Goal: Task Accomplishment & Management: Complete application form

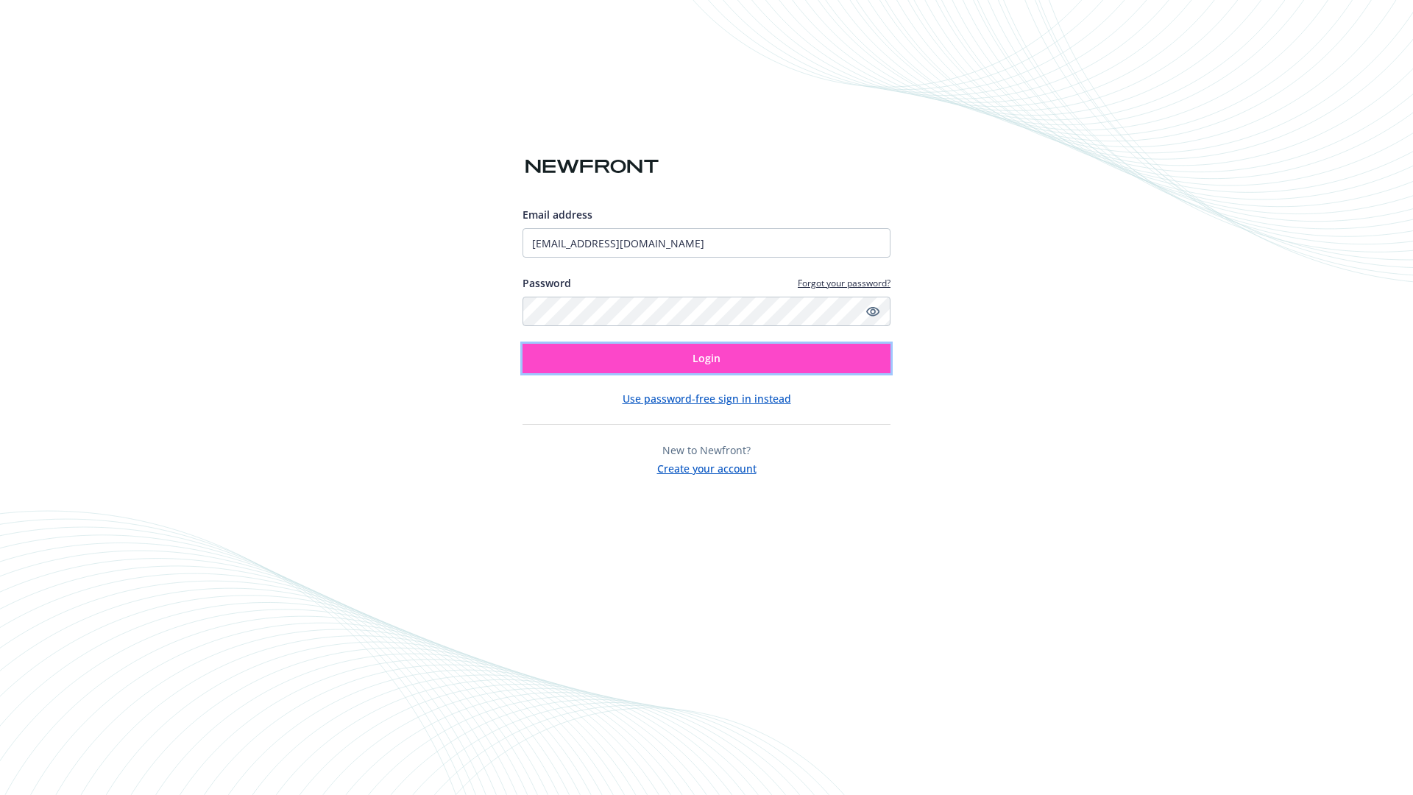
click at [707, 359] on span "Login" at bounding box center [707, 358] width 28 height 14
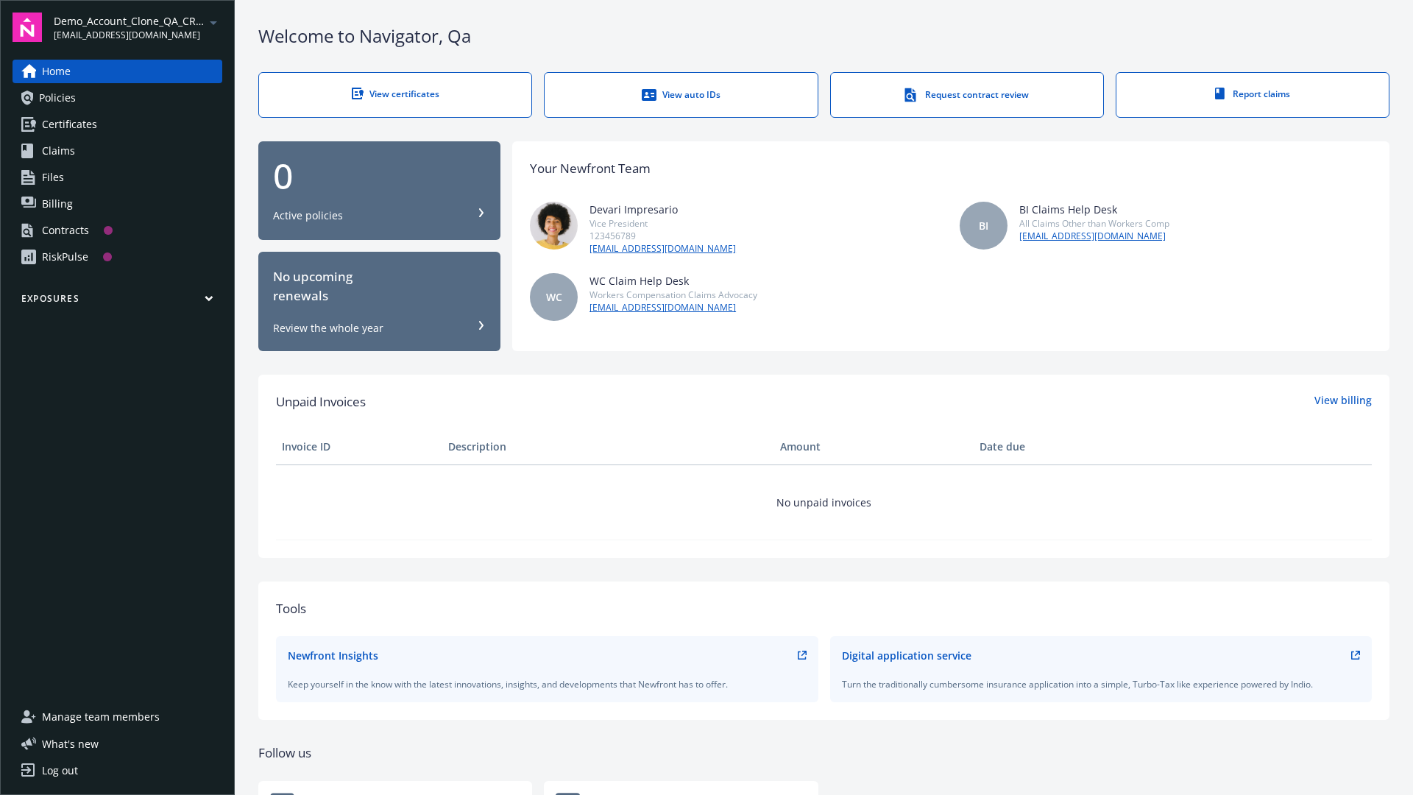
click at [138, 27] on span "Demo_Account_Clone_QA_CR_Tests_Prospect" at bounding box center [129, 20] width 151 height 15
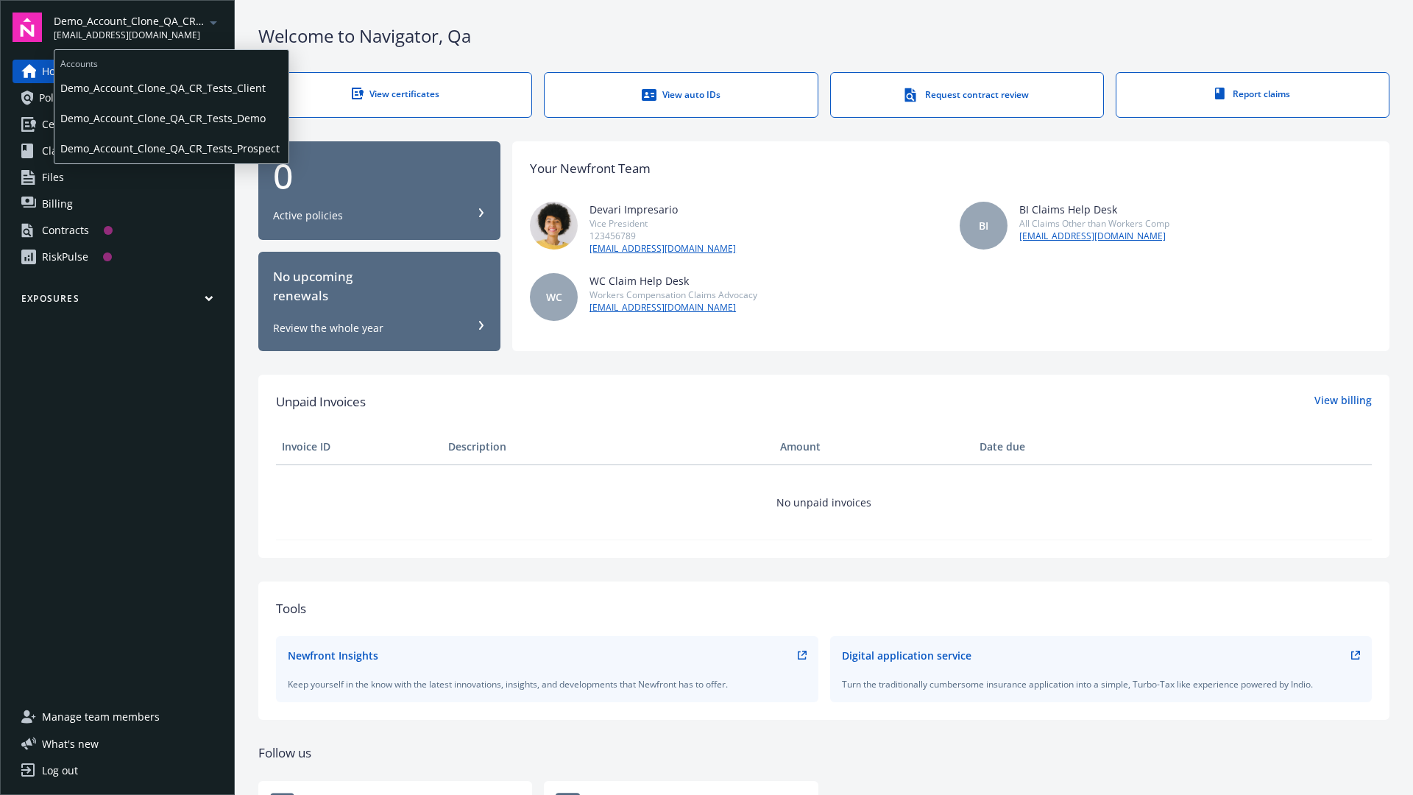
click at [170, 88] on span "Demo_Account_Clone_QA_CR_Tests_Client" at bounding box center [171, 88] width 222 height 30
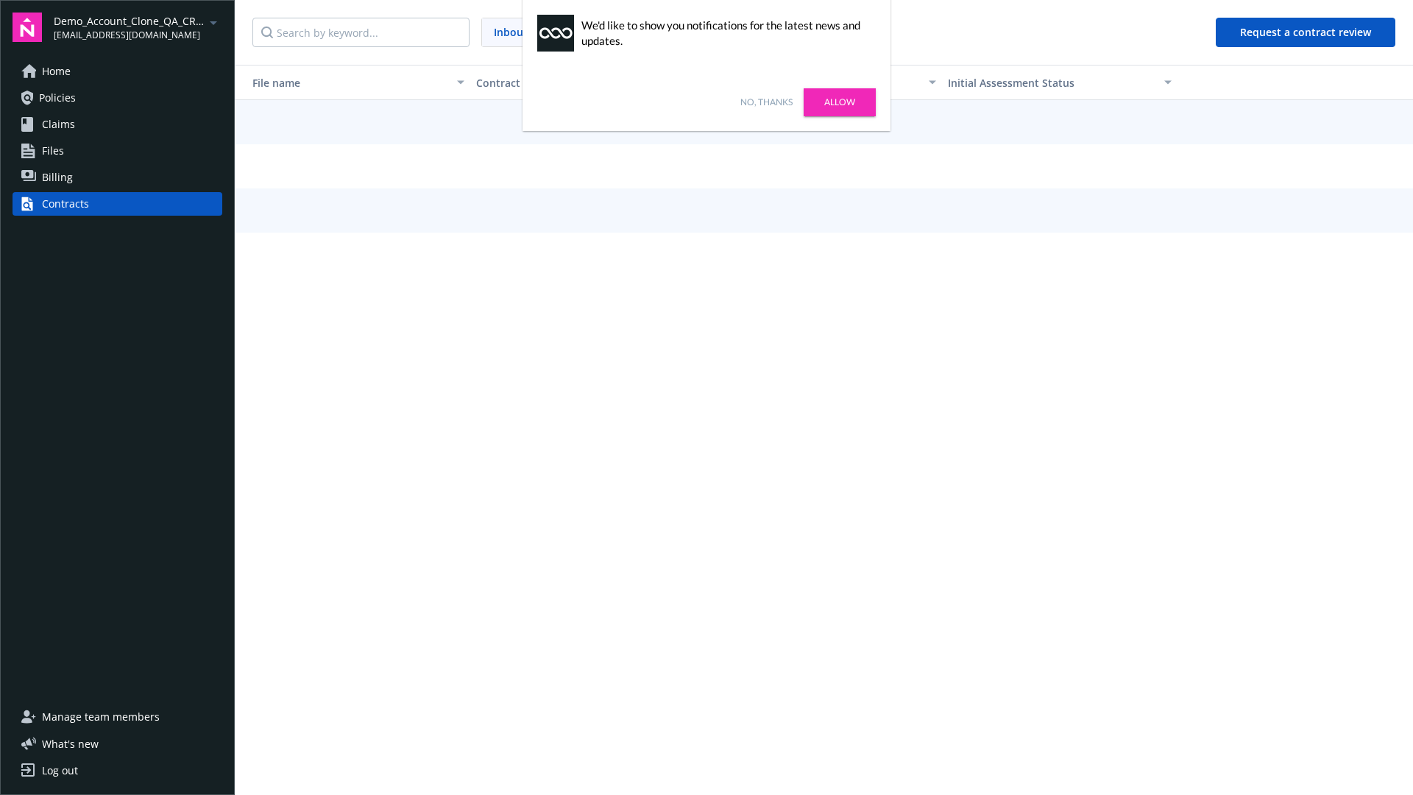
click at [766, 102] on link "No, thanks" at bounding box center [767, 102] width 52 height 13
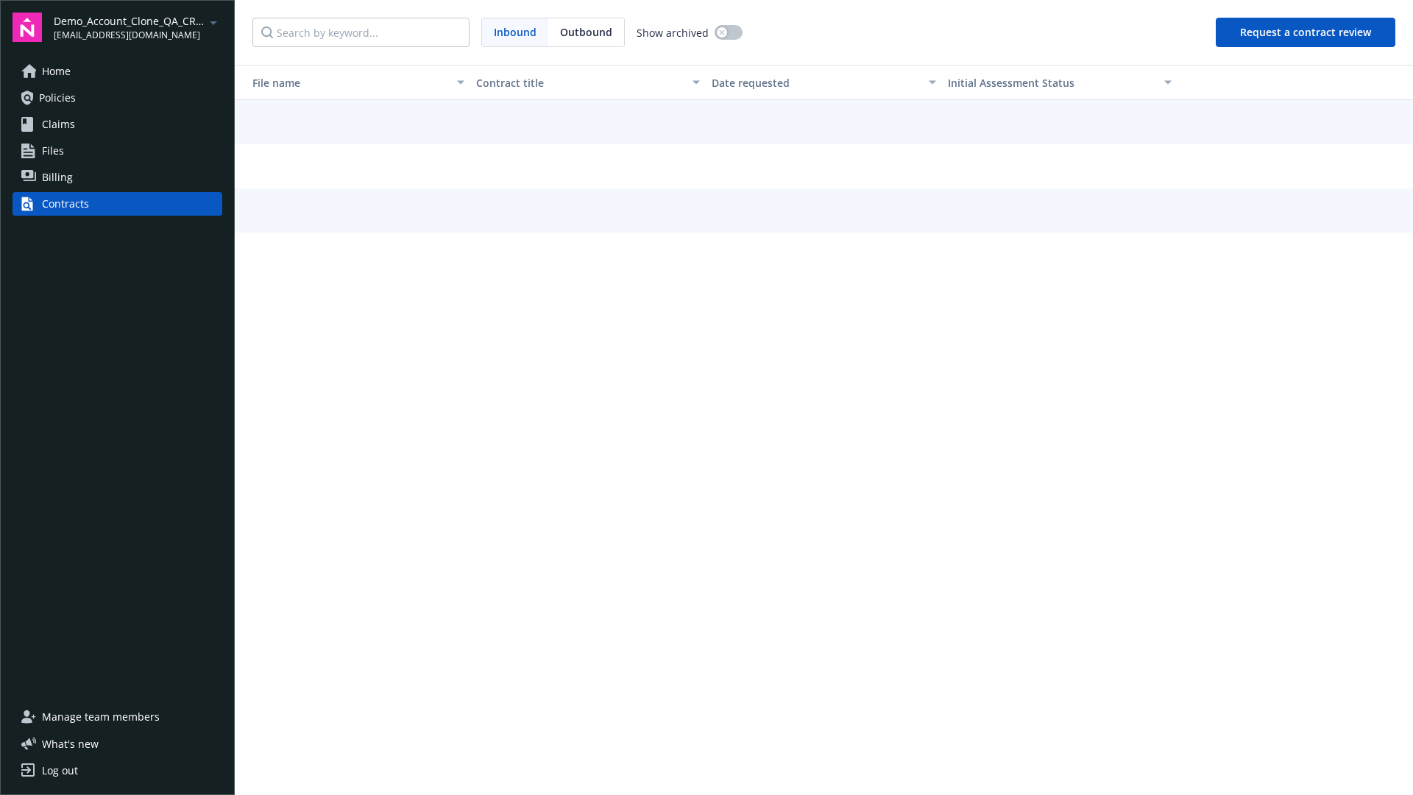
click at [1307, 32] on button "Request a contract review" at bounding box center [1306, 32] width 180 height 29
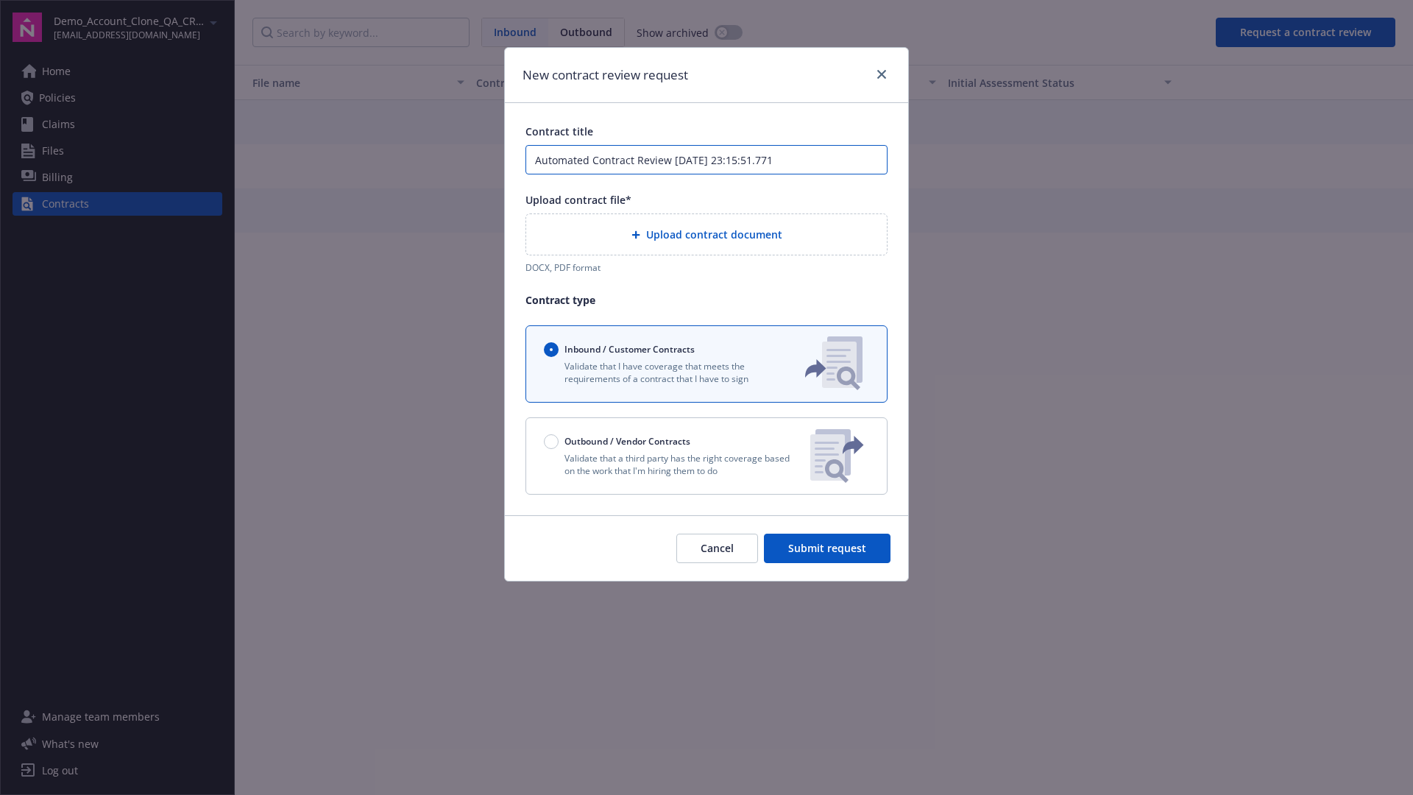
type input "Automated Contract Review [DATE] 23:15:51.771"
click at [707, 456] on p "Validate that a third party has the right coverage based on the work that I'm h…" at bounding box center [671, 464] width 255 height 25
radio input "false"
radio input "true"
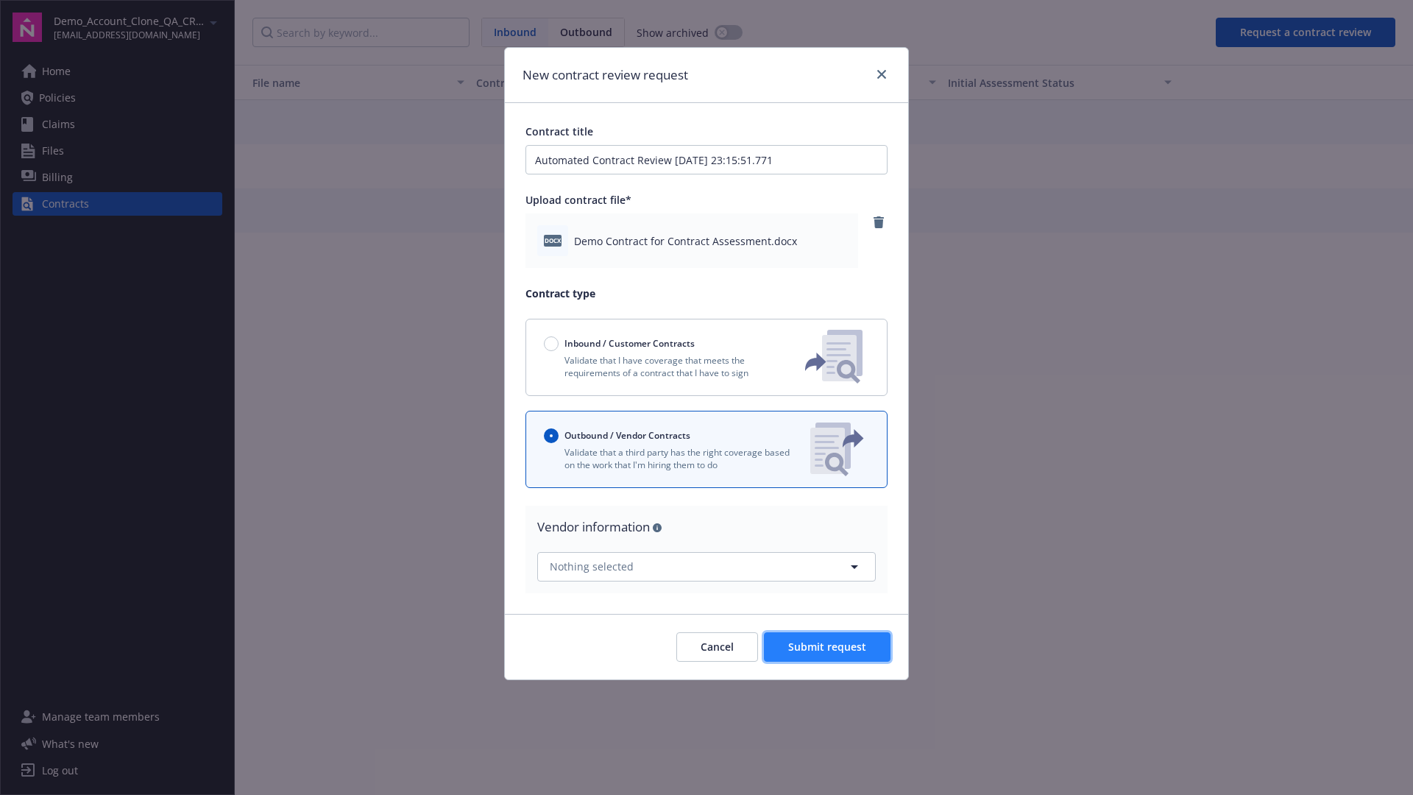
click at [828, 646] on span "Submit request" at bounding box center [827, 647] width 78 height 14
